Goal: Task Accomplishment & Management: Manage account settings

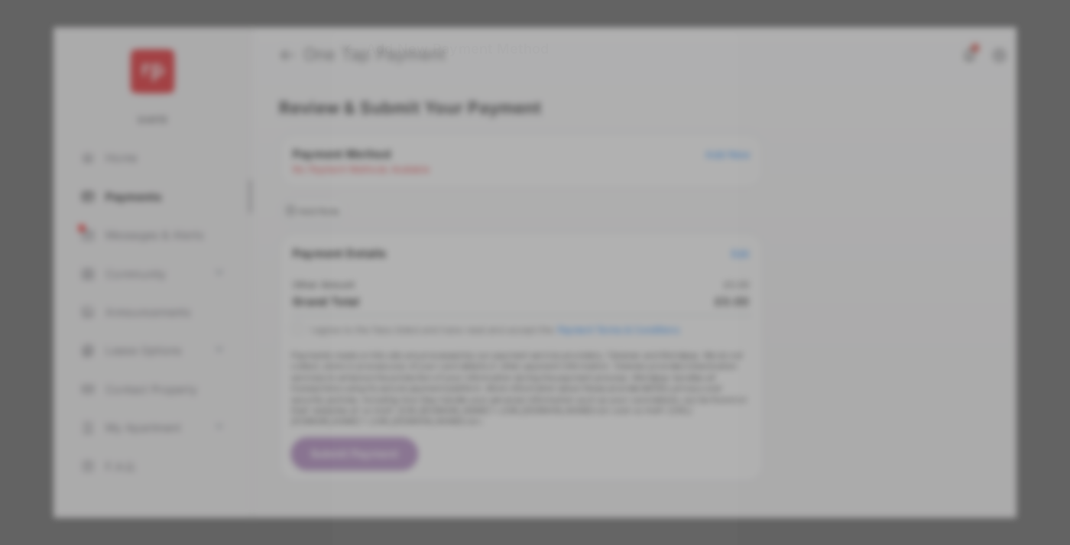
scroll to position [11, 0]
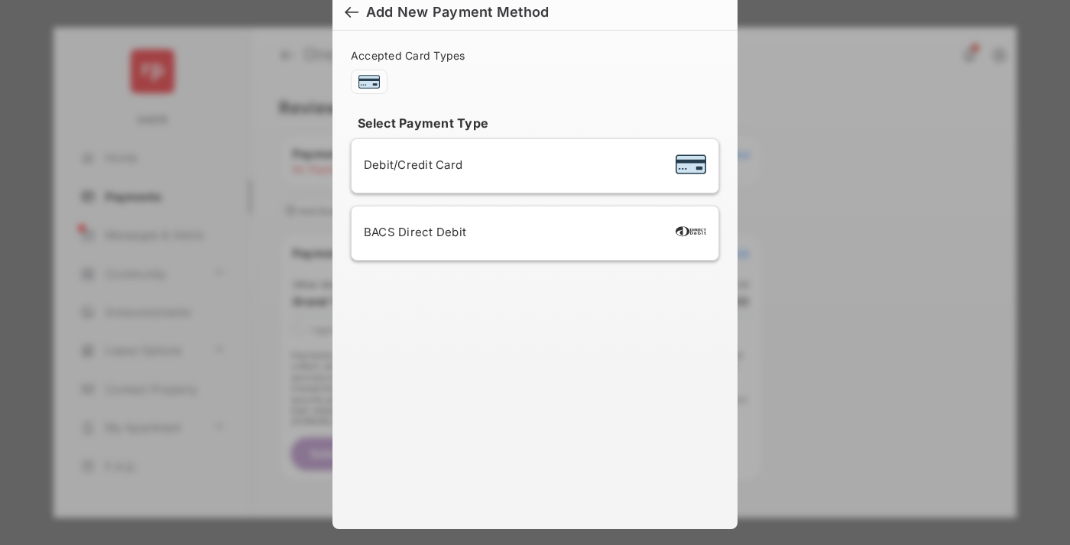
click at [532, 233] on div "BACS Direct Debit" at bounding box center [535, 233] width 342 height 29
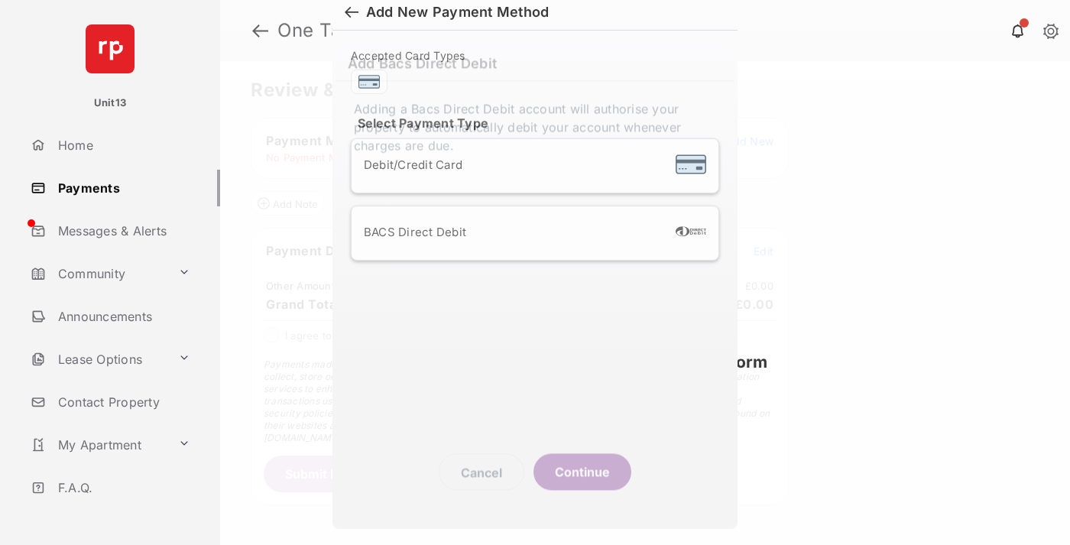
scroll to position [5, 0]
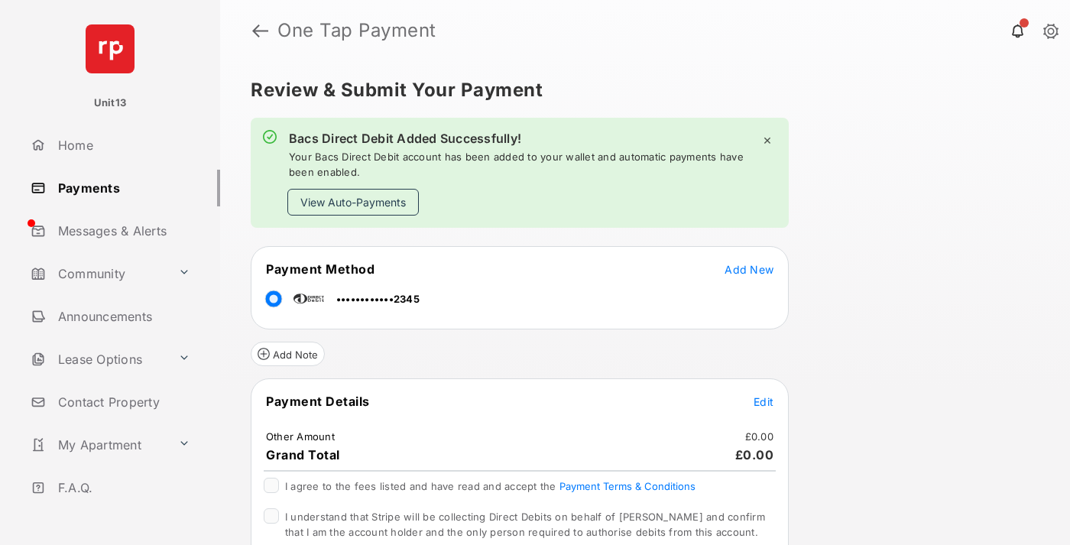
click at [353, 202] on button "View Auto-Payments" at bounding box center [352, 202] width 131 height 27
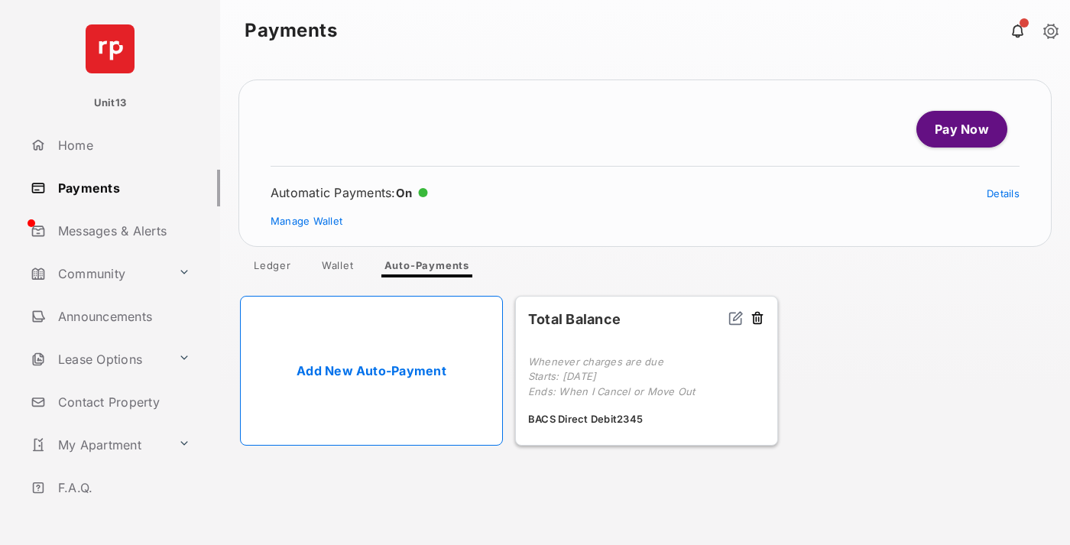
click at [307, 221] on link "Manage Wallet" at bounding box center [307, 221] width 72 height 12
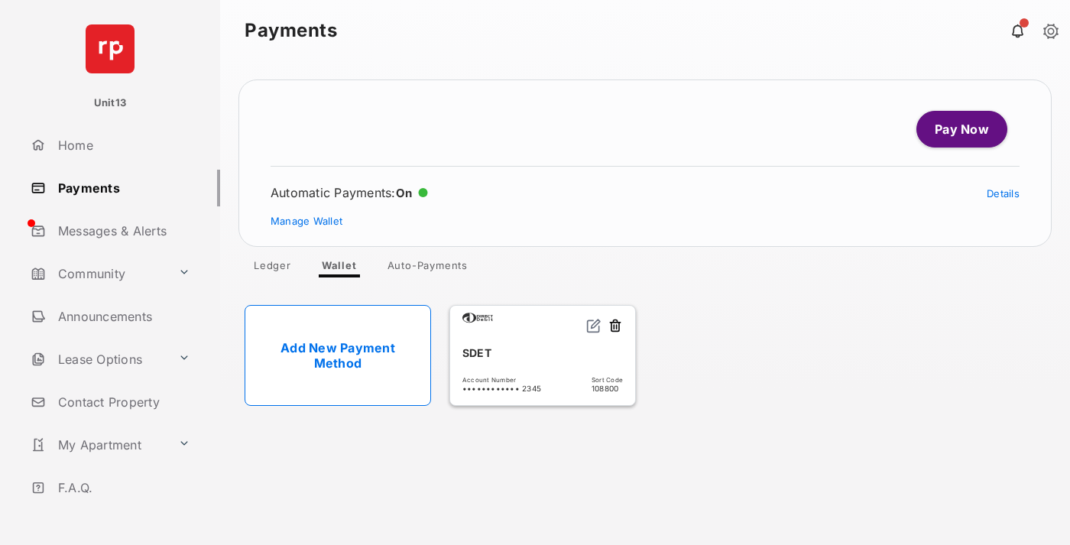
click at [615, 326] on button at bounding box center [615, 327] width 15 height 18
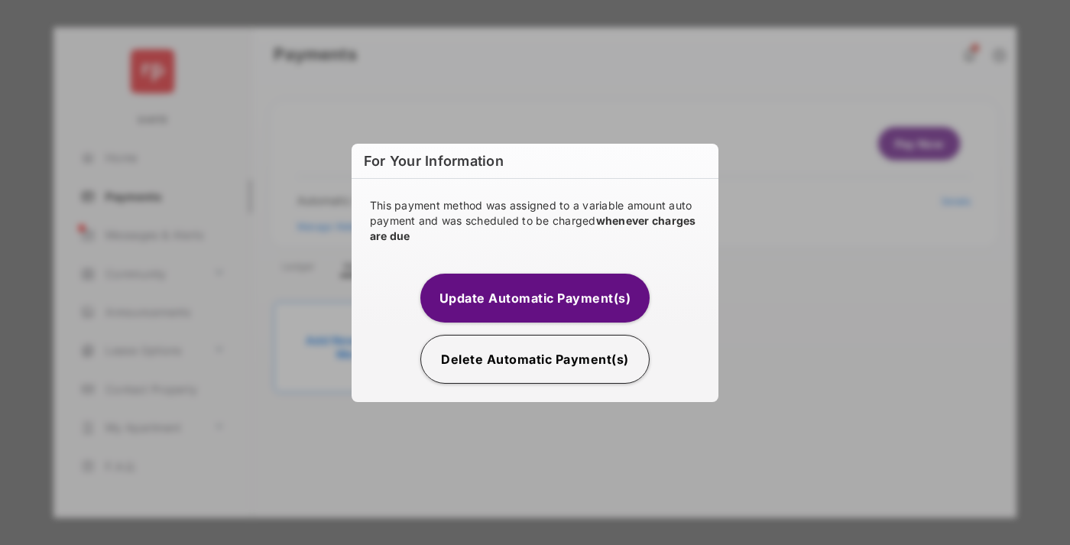
click at [535, 359] on button "Delete Automatic Payment(s)" at bounding box center [534, 359] width 229 height 49
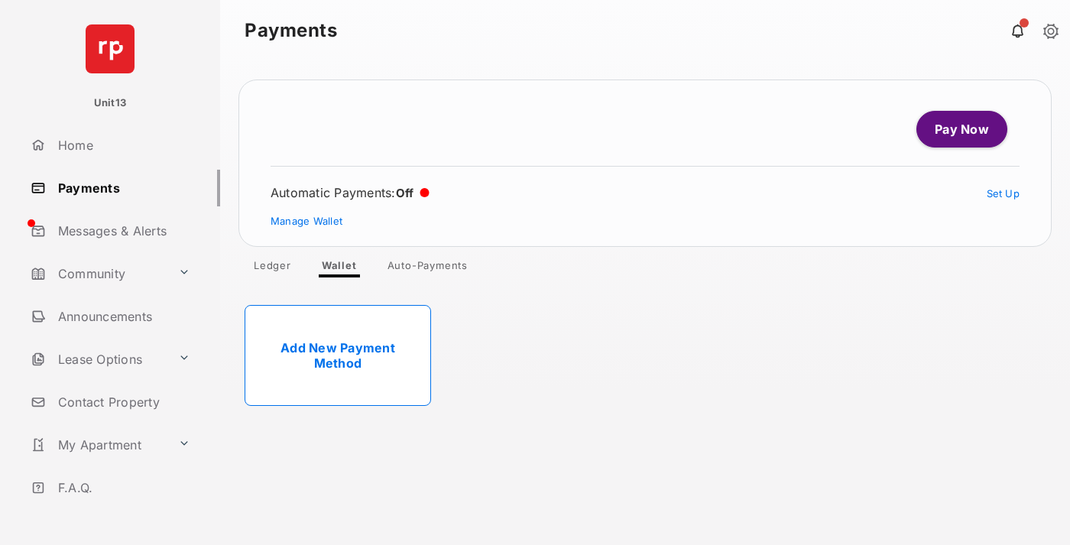
click at [338, 355] on link "Add New Payment Method" at bounding box center [338, 355] width 187 height 101
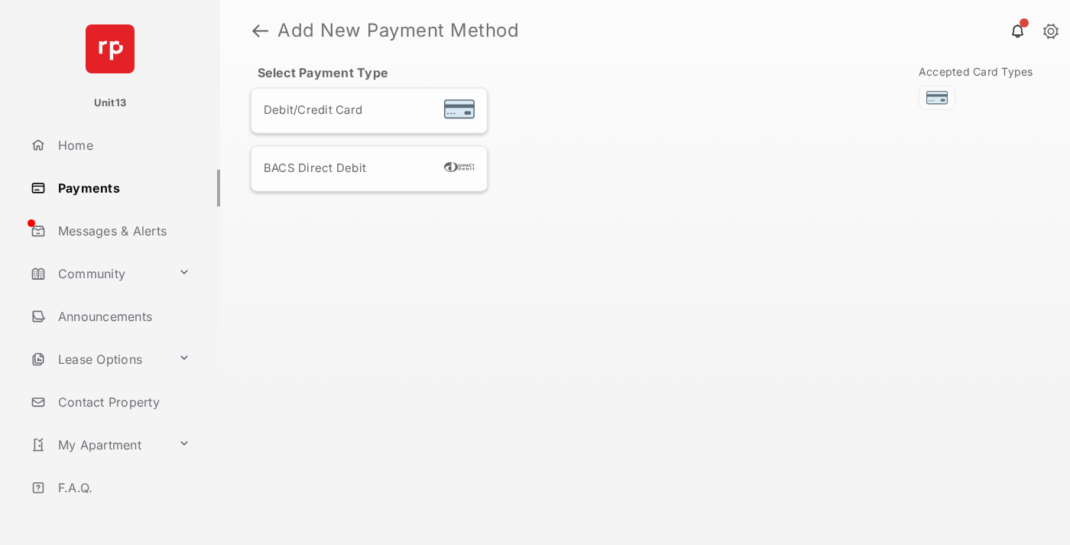
click at [369, 167] on div "BACS Direct Debit" at bounding box center [369, 169] width 211 height 20
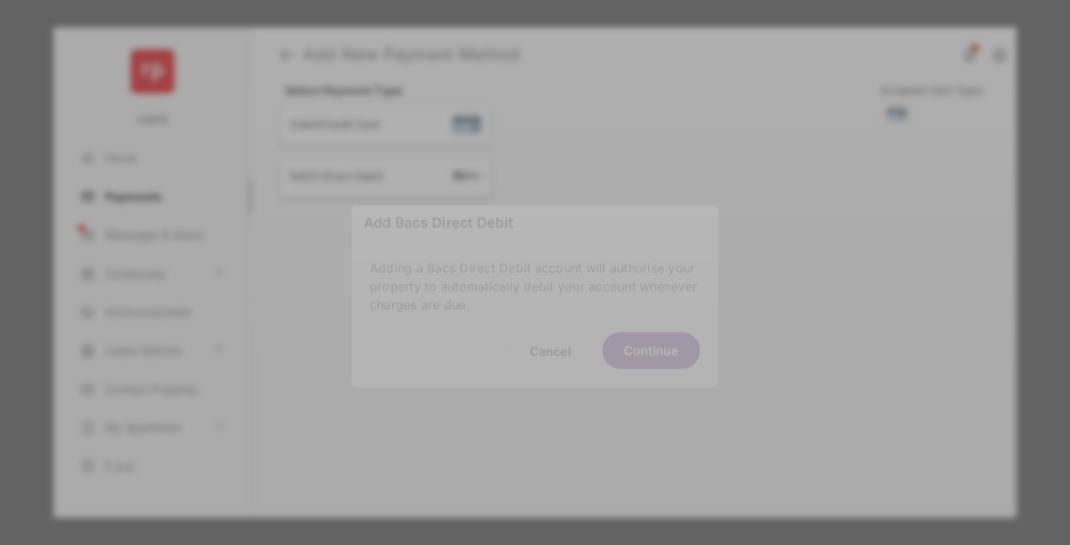
click at [651, 345] on button "Continue" at bounding box center [651, 350] width 98 height 37
